Goal: Information Seeking & Learning: Learn about a topic

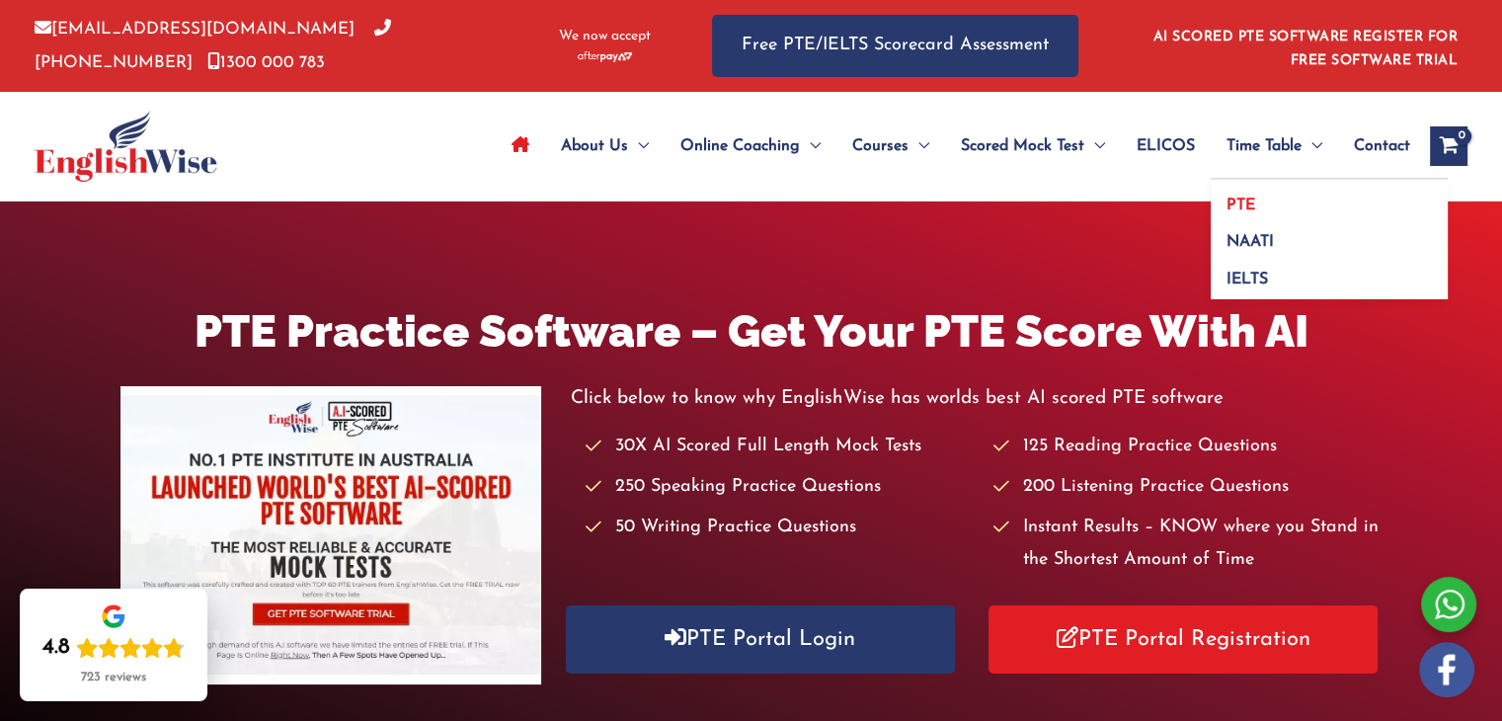
click at [1241, 200] on span "PTE" at bounding box center [1240, 205] width 29 height 16
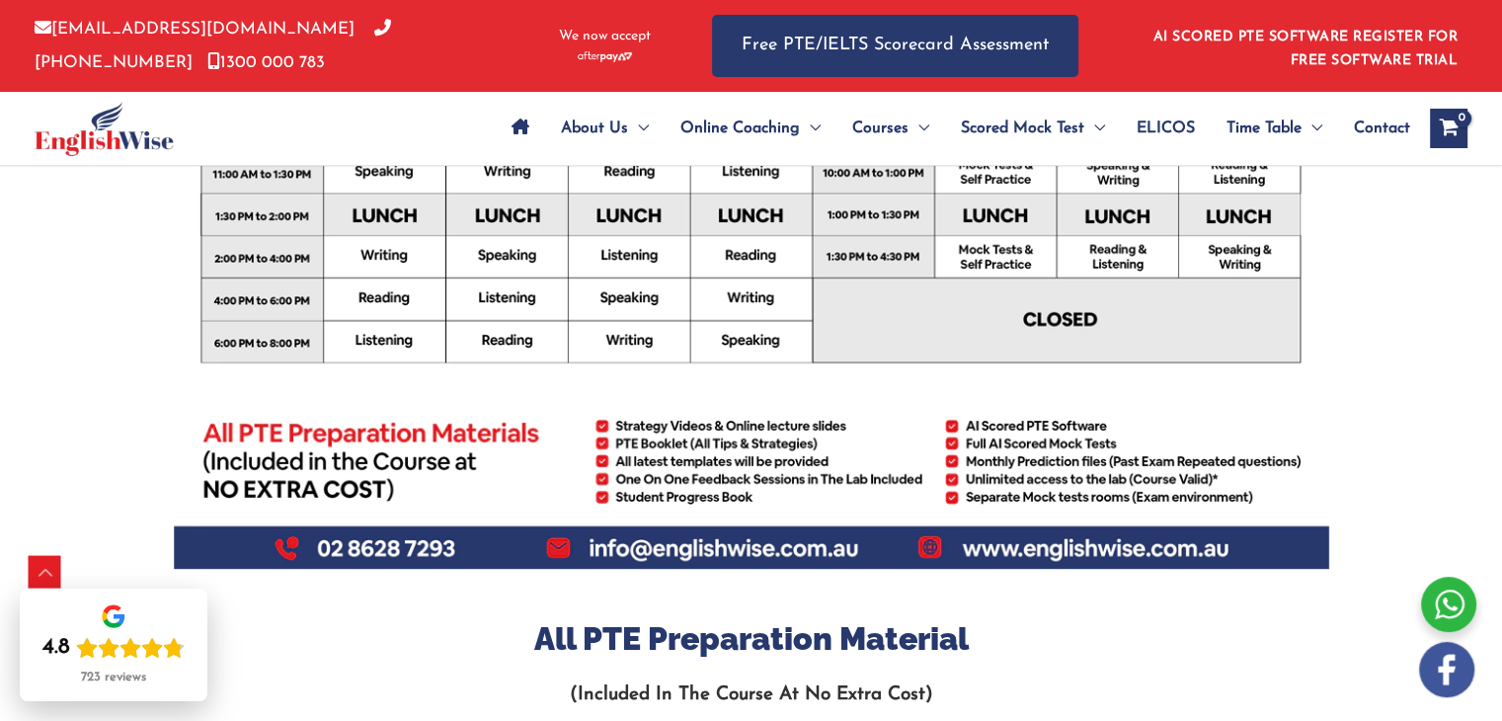
scroll to position [948, 0]
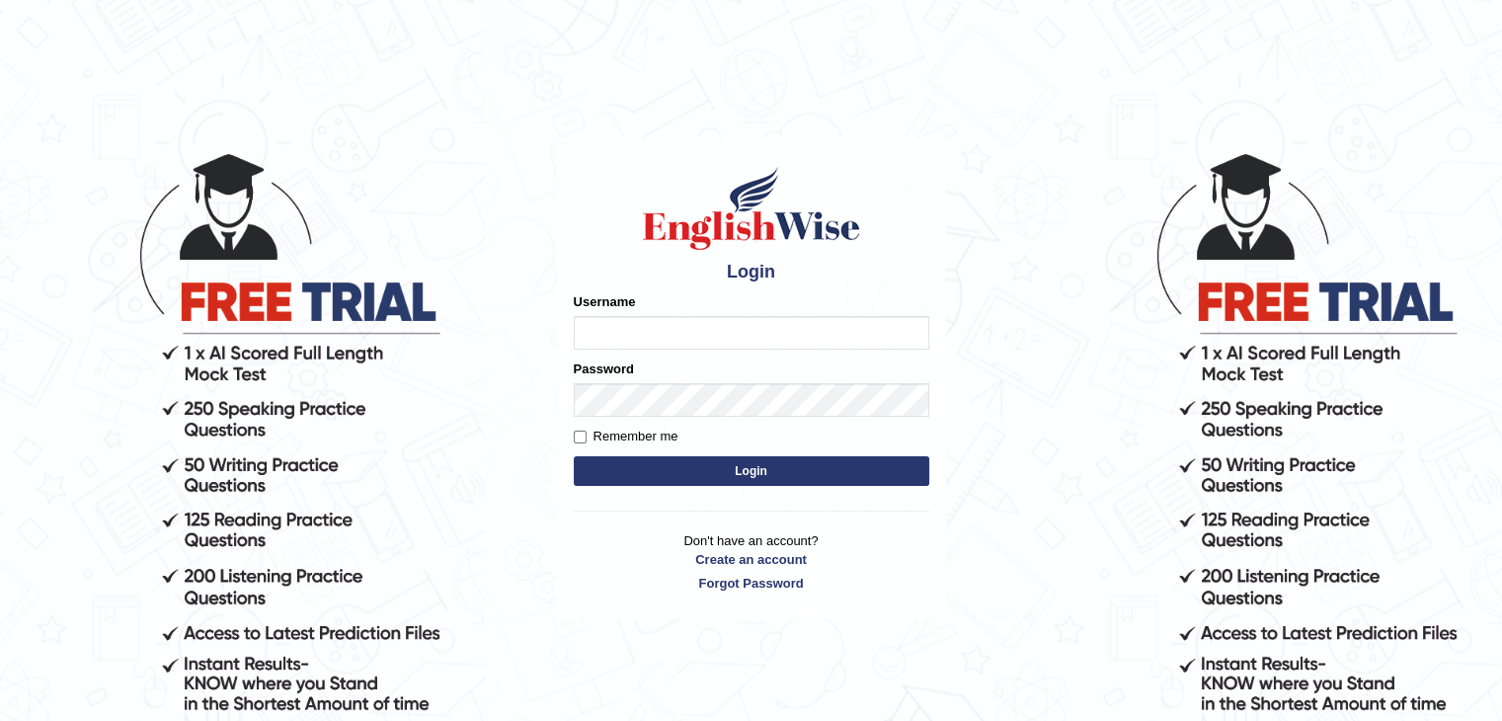
click at [672, 348] on input "Username" at bounding box center [751, 333] width 355 height 34
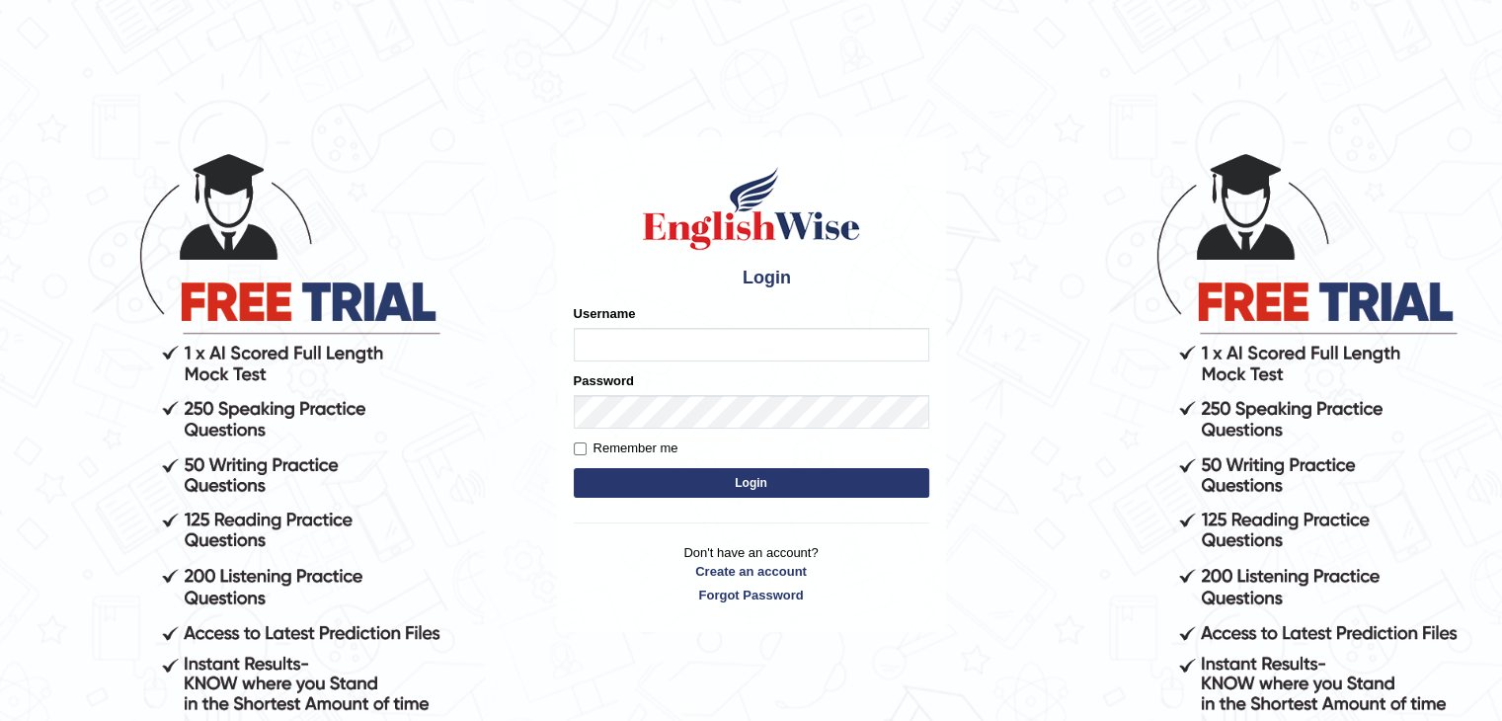
click at [645, 335] on input "Username" at bounding box center [751, 345] width 355 height 34
type input "surajshrestha100"
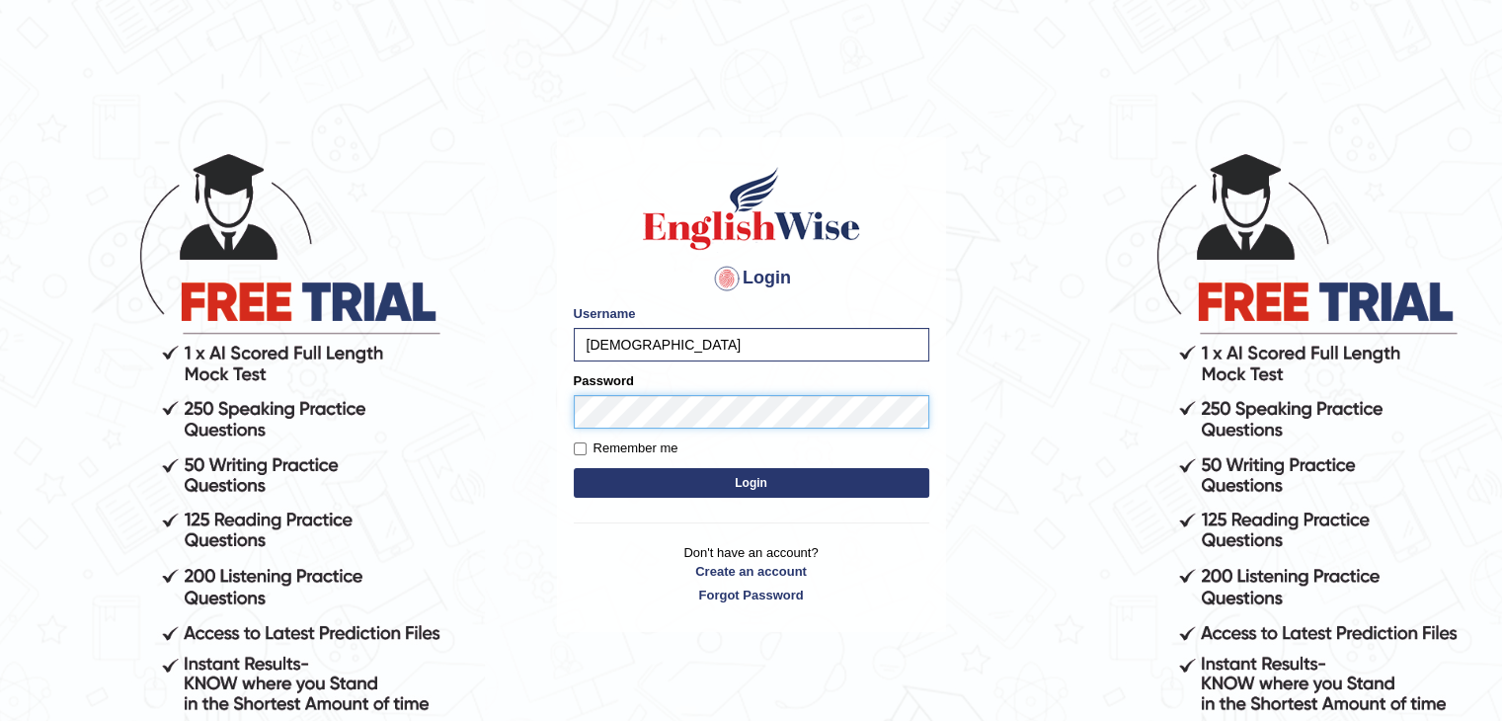
click at [574, 468] on button "Login" at bounding box center [751, 483] width 355 height 30
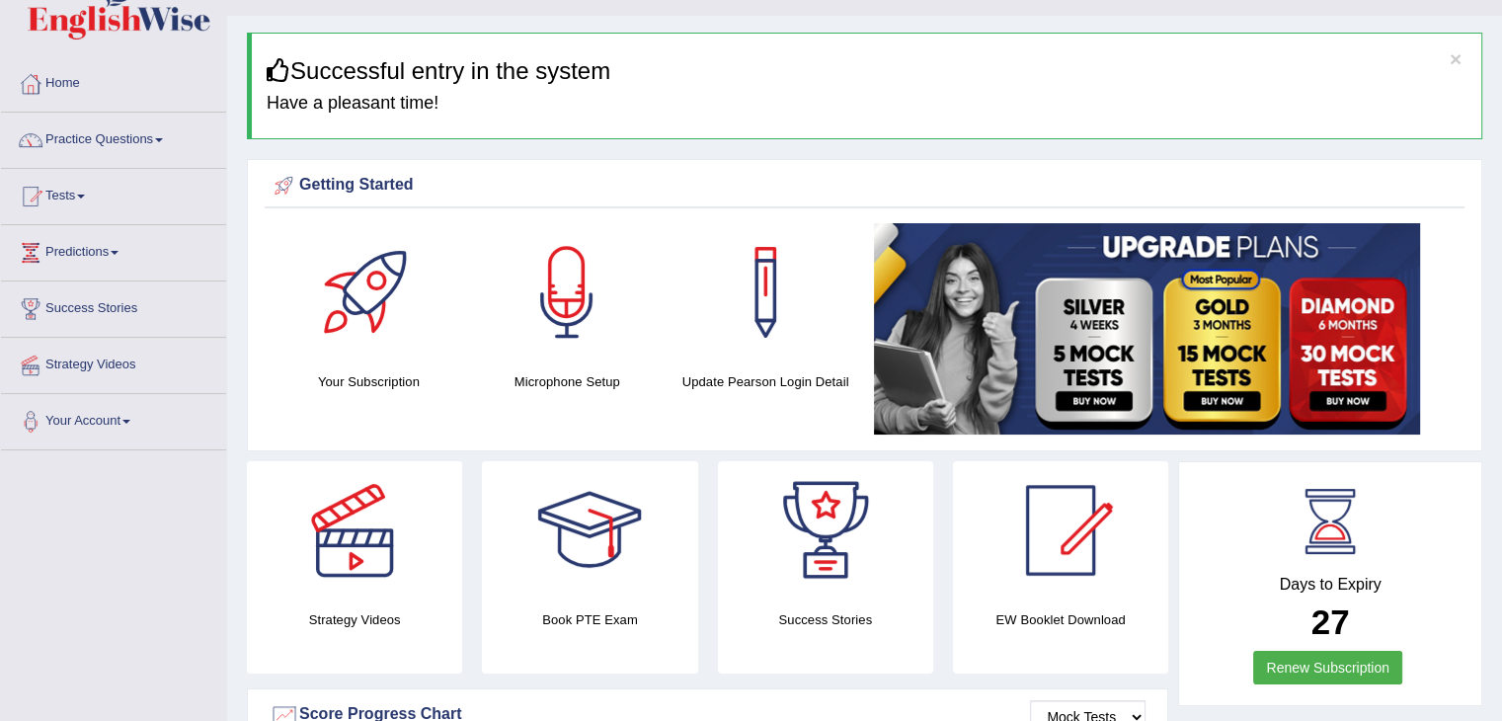
scroll to position [39, 0]
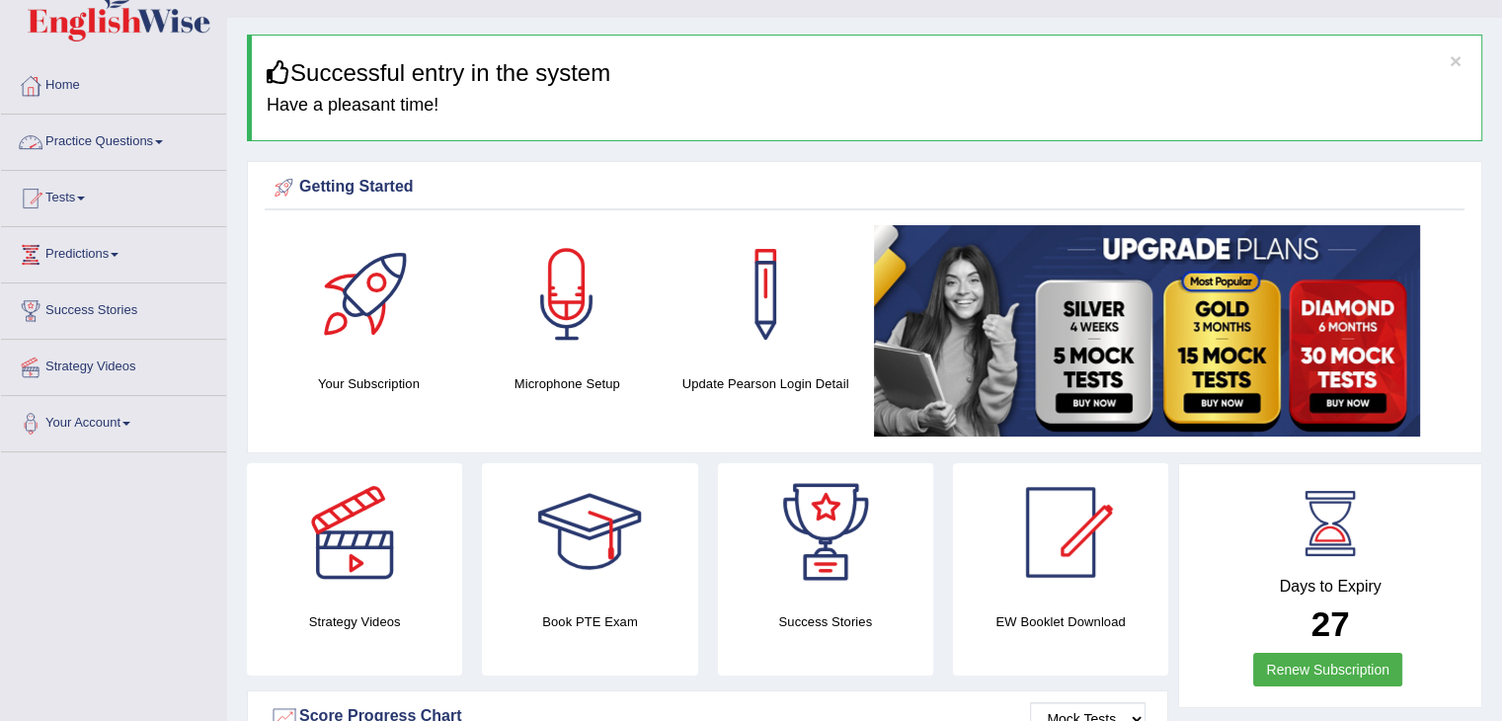
click at [151, 143] on link "Practice Questions" at bounding box center [113, 139] width 225 height 49
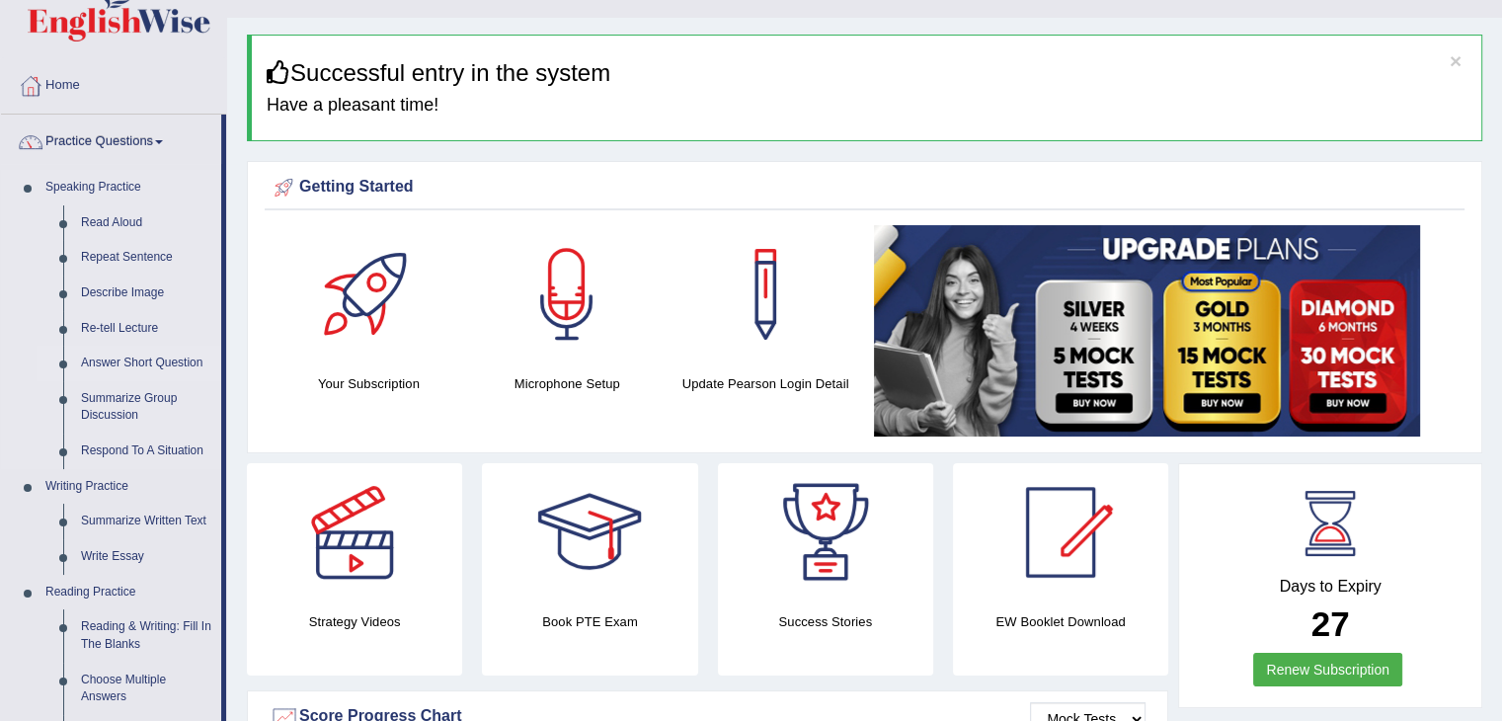
drag, startPoint x: 221, startPoint y: 198, endPoint x: 206, endPoint y: 370, distance: 172.4
click at [206, 370] on li "Practice Questions Speaking Practice Read Aloud Repeat Sentence Describe Image …" at bounding box center [113, 670] width 225 height 1111
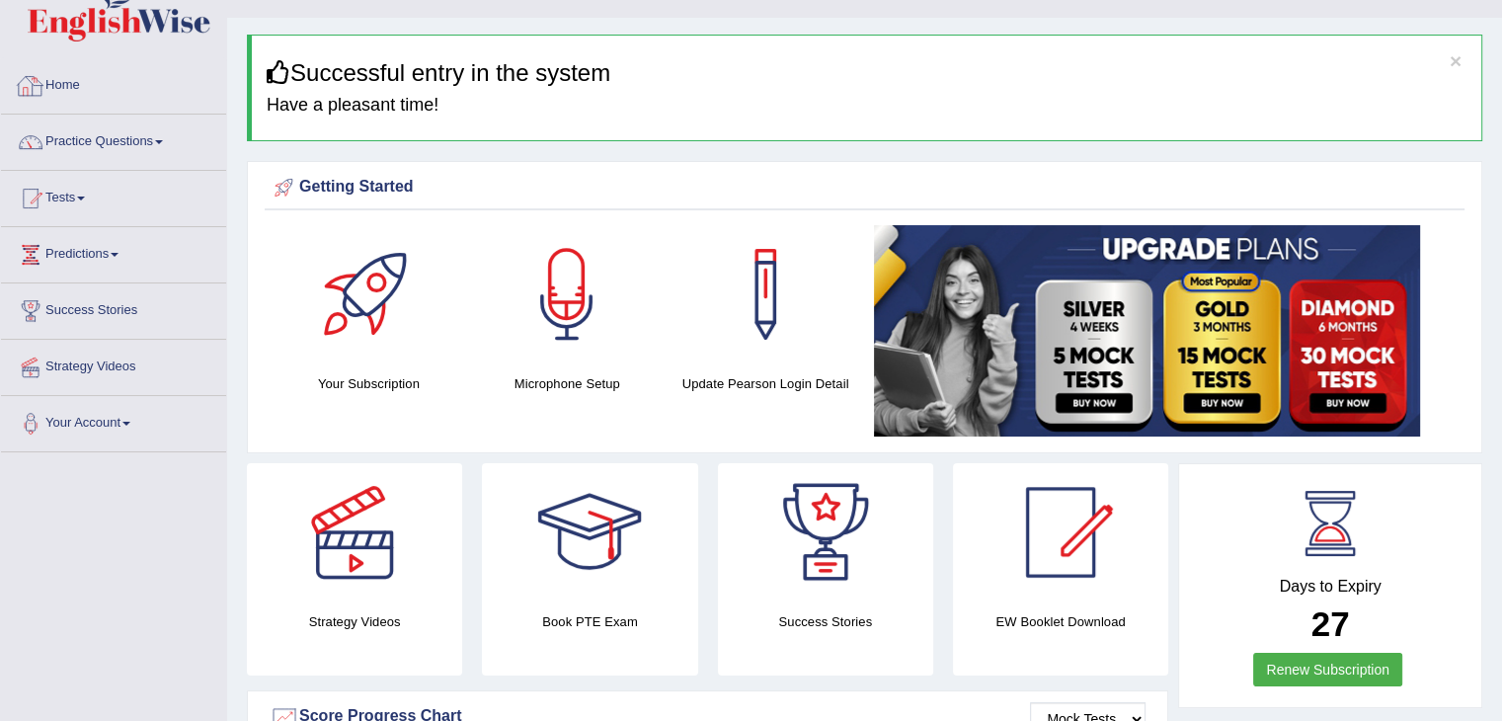
click at [151, 155] on link "Practice Questions" at bounding box center [113, 139] width 225 height 49
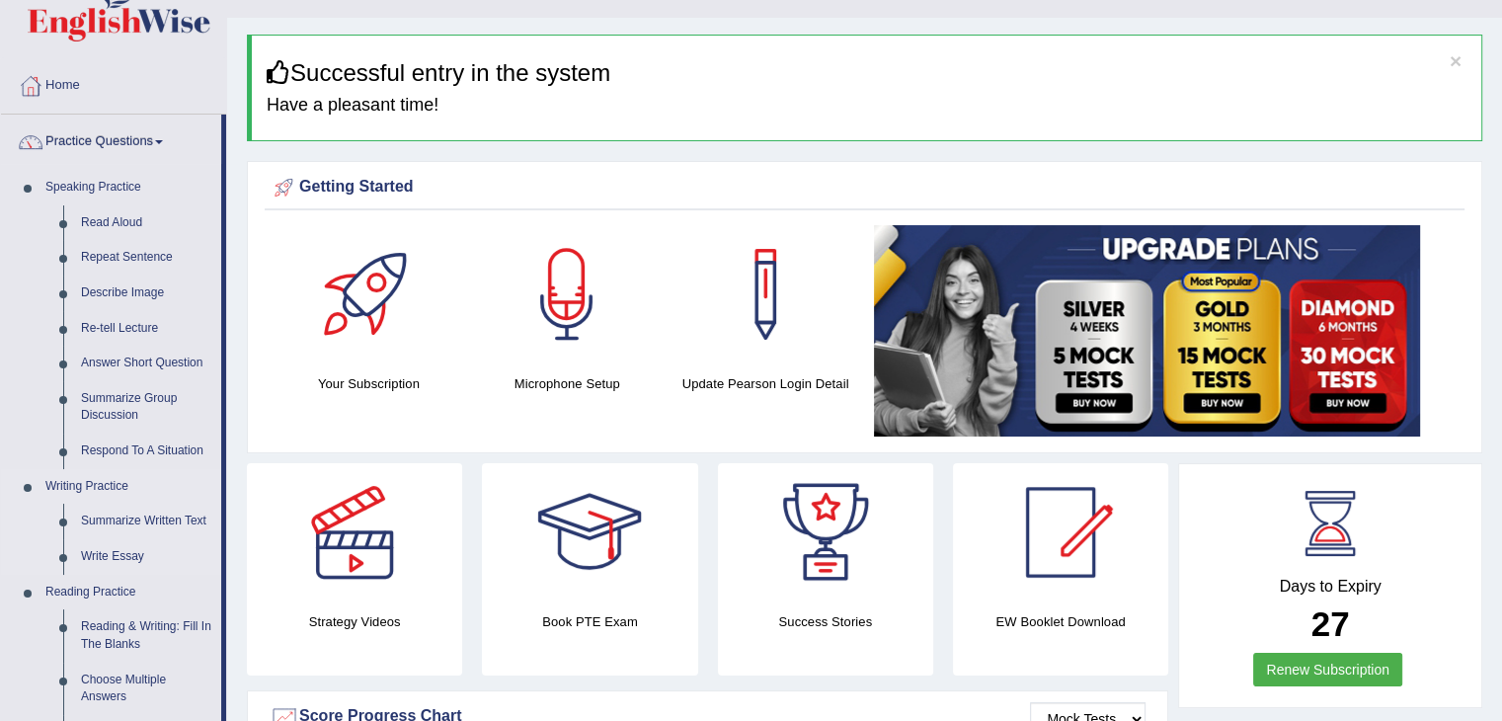
drag, startPoint x: 226, startPoint y: 246, endPoint x: 198, endPoint y: 487, distance: 242.5
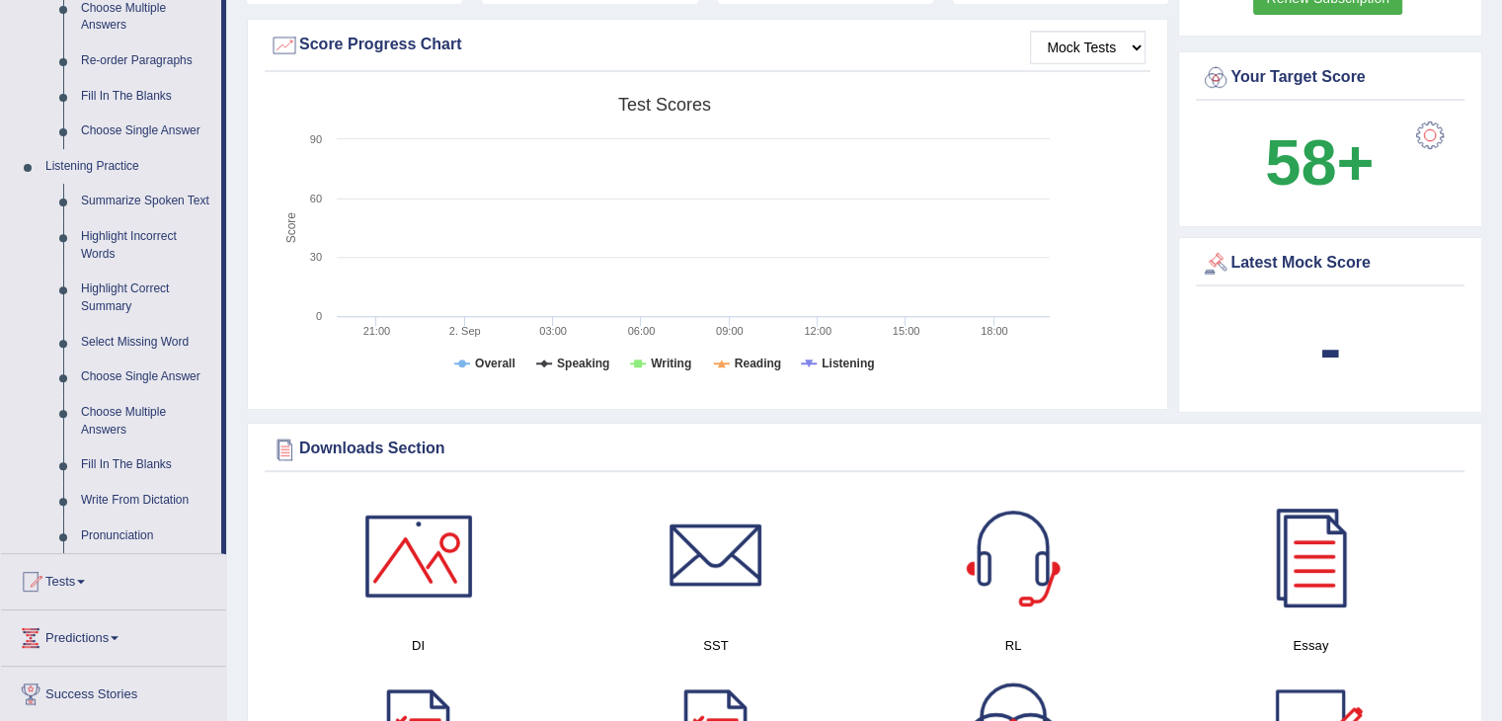
scroll to position [750, 0]
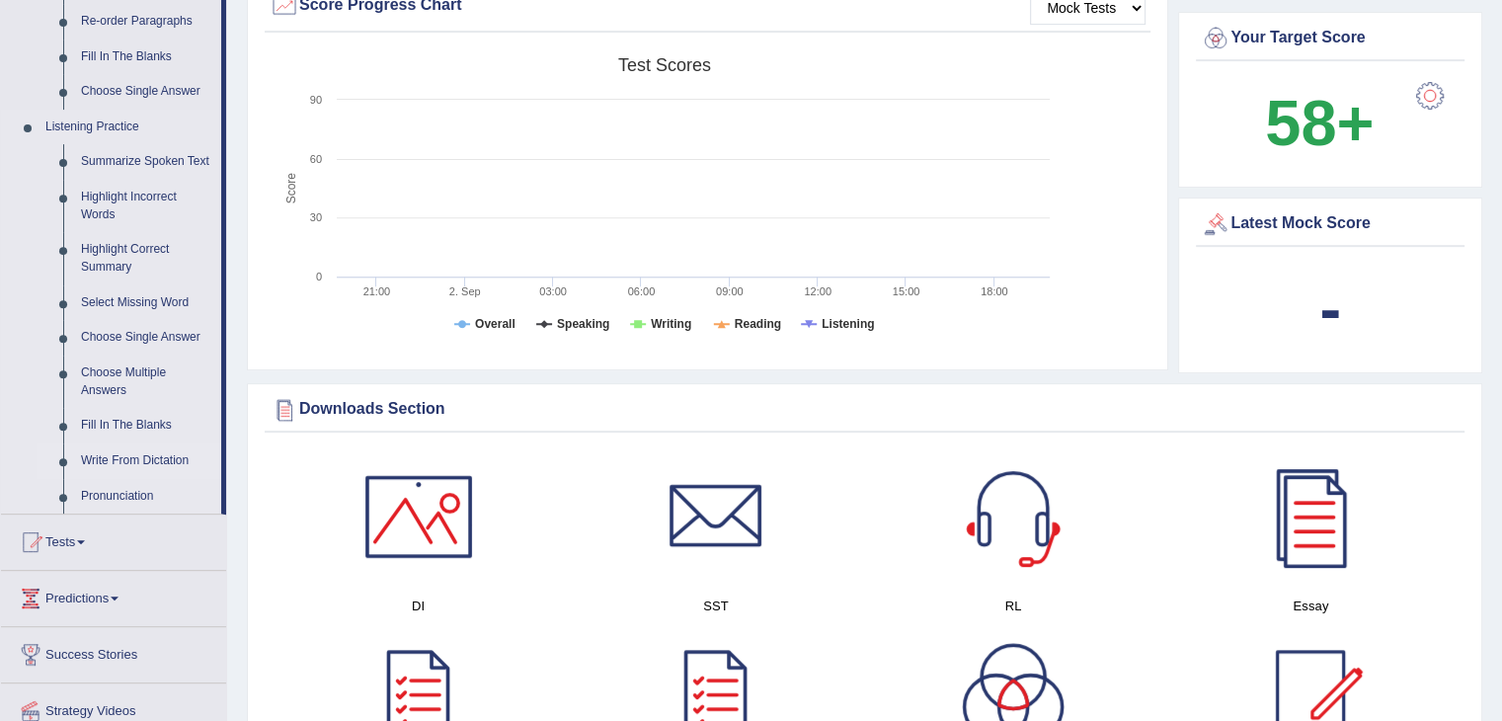
click at [128, 460] on link "Write From Dictation" at bounding box center [146, 461] width 149 height 36
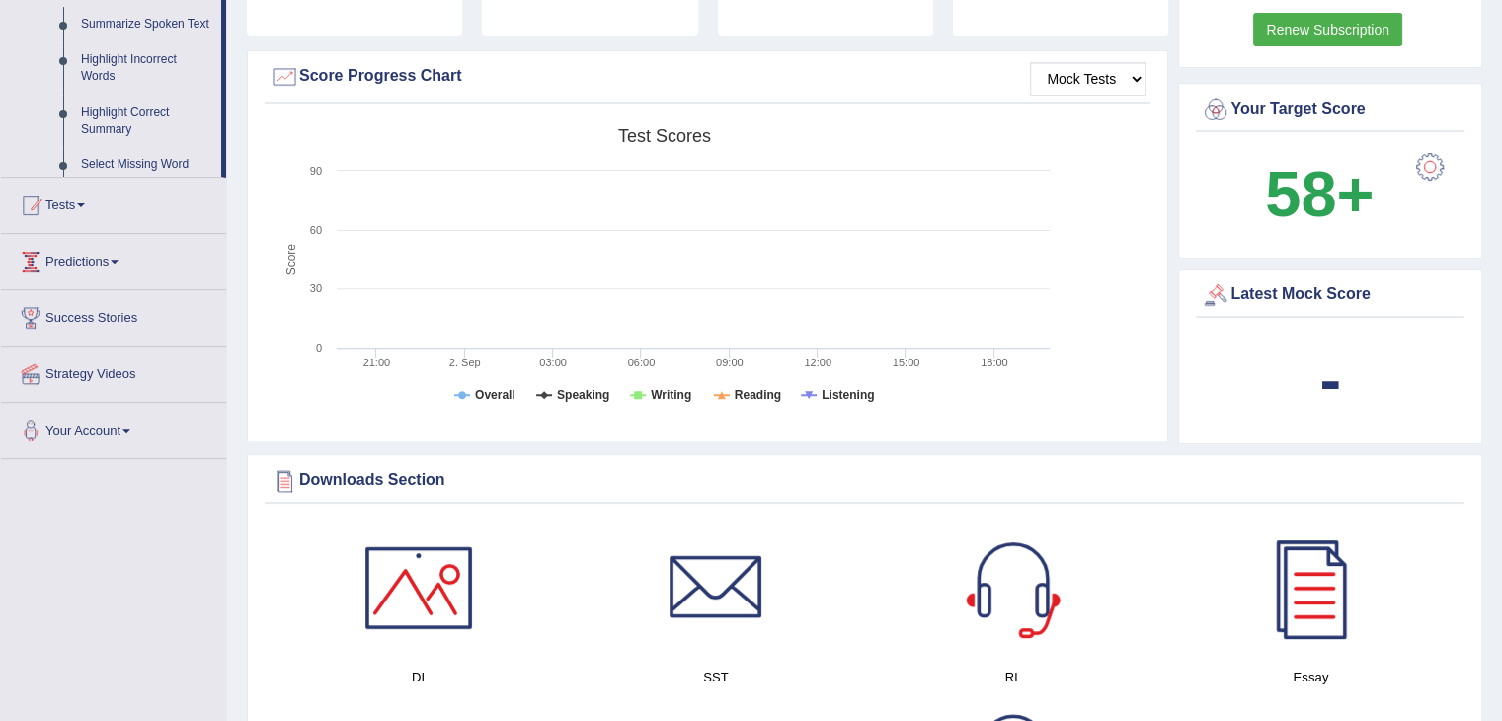
scroll to position [300, 0]
